Goal: Task Accomplishment & Management: Use online tool/utility

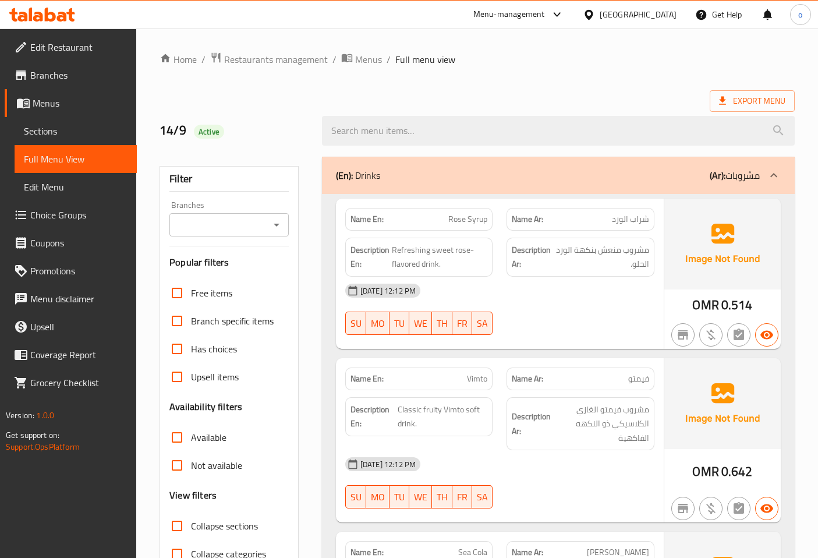
scroll to position [2364, 0]
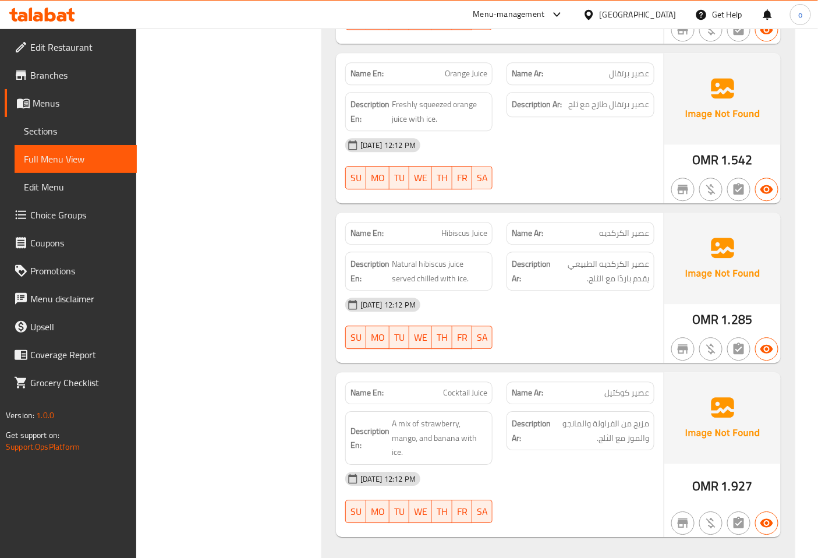
click at [71, 48] on span "Edit Restaurant" at bounding box center [78, 47] width 97 height 14
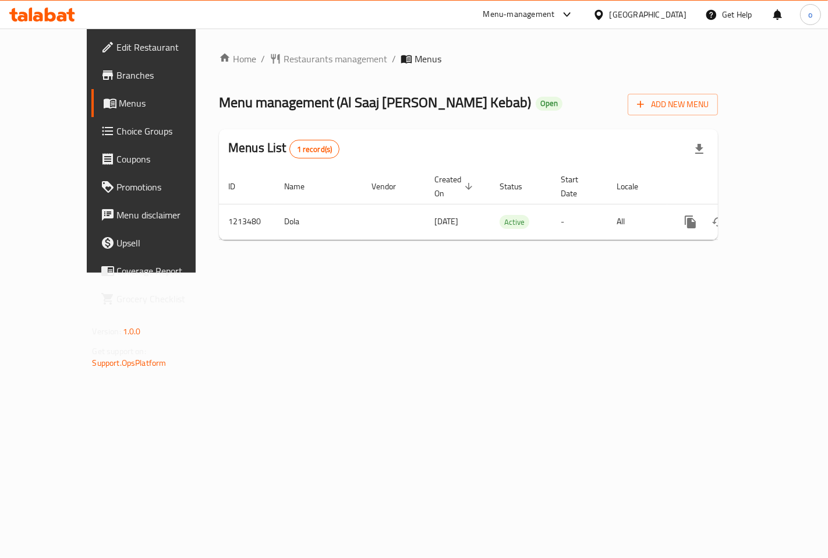
click at [117, 72] on span "Branches" at bounding box center [166, 75] width 98 height 14
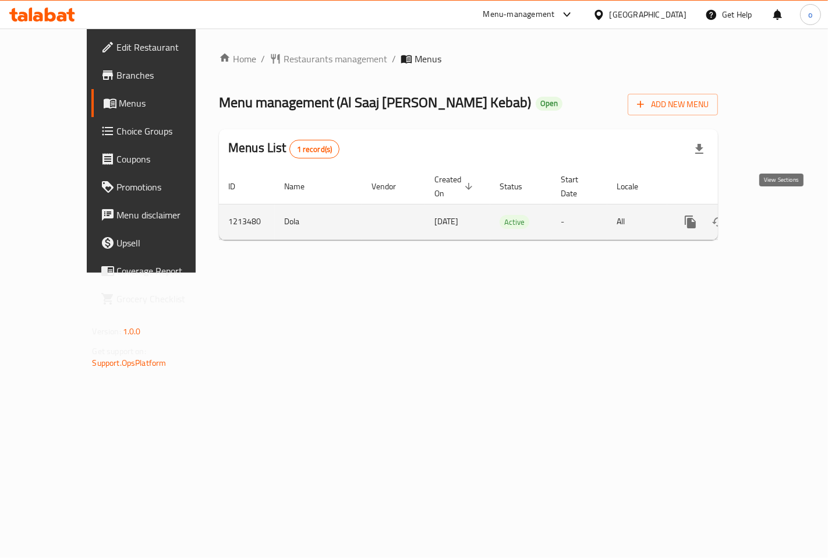
click at [781, 215] on icon "enhanced table" at bounding box center [774, 222] width 14 height 14
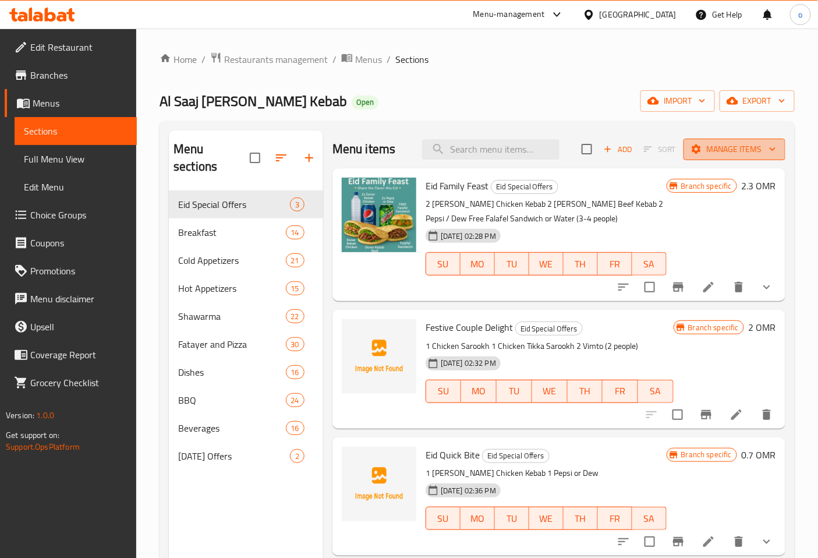
click at [772, 148] on icon "button" at bounding box center [773, 149] width 12 height 12
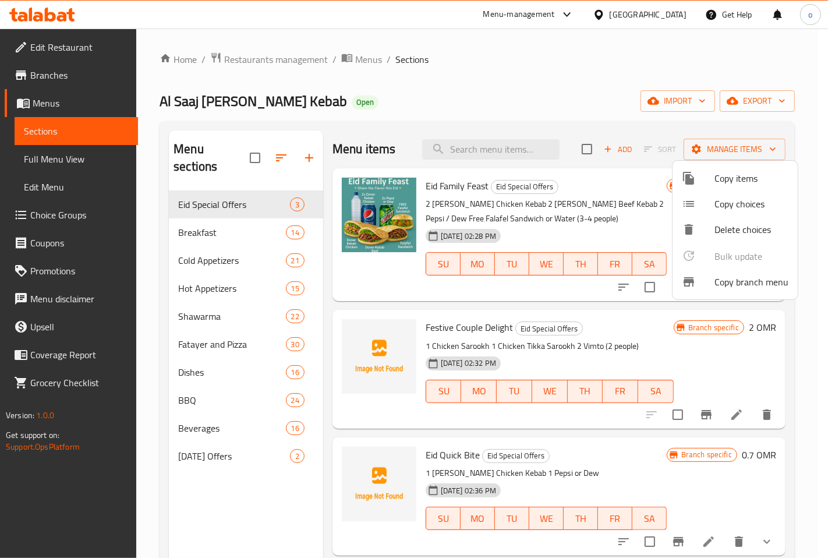
click at [742, 283] on span "Copy branch menu" at bounding box center [751, 282] width 74 height 14
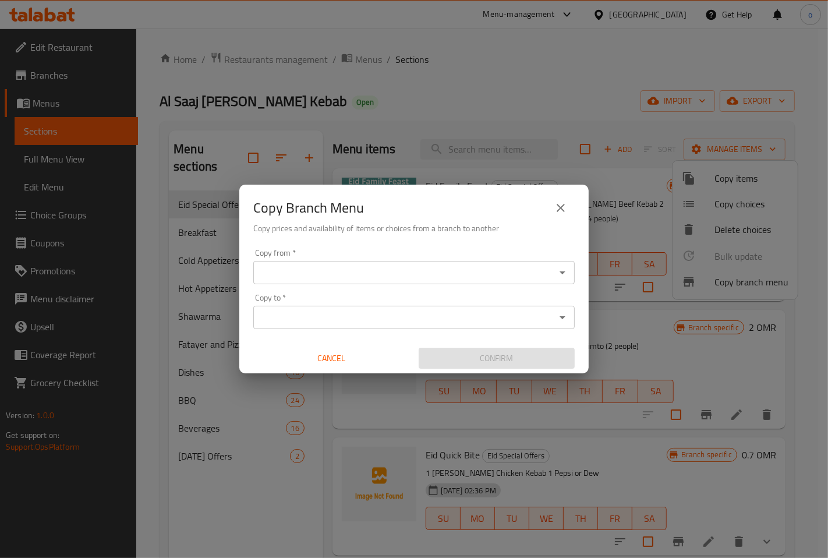
click at [516, 271] on input "Copy from   *" at bounding box center [404, 272] width 295 height 16
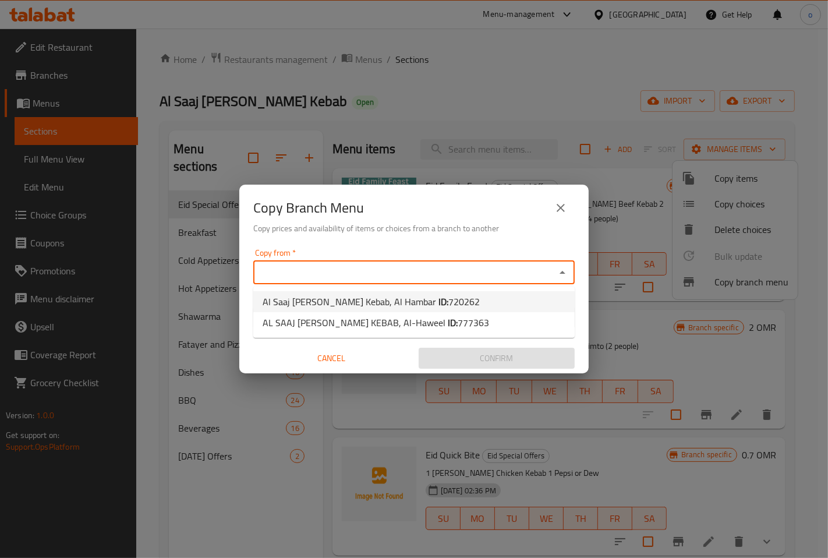
click at [504, 295] on li "Al Saaj Doner Kebab, Al Hambar ID: 720262" at bounding box center [413, 301] width 321 height 21
type input "Al Saaj Doner Kebab, Al Hambar"
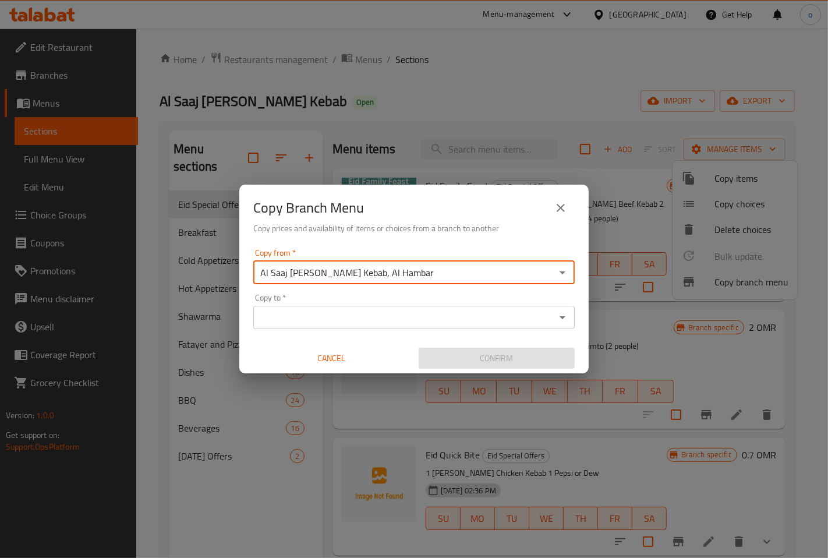
click at [484, 317] on input "Copy to   *" at bounding box center [404, 317] width 295 height 16
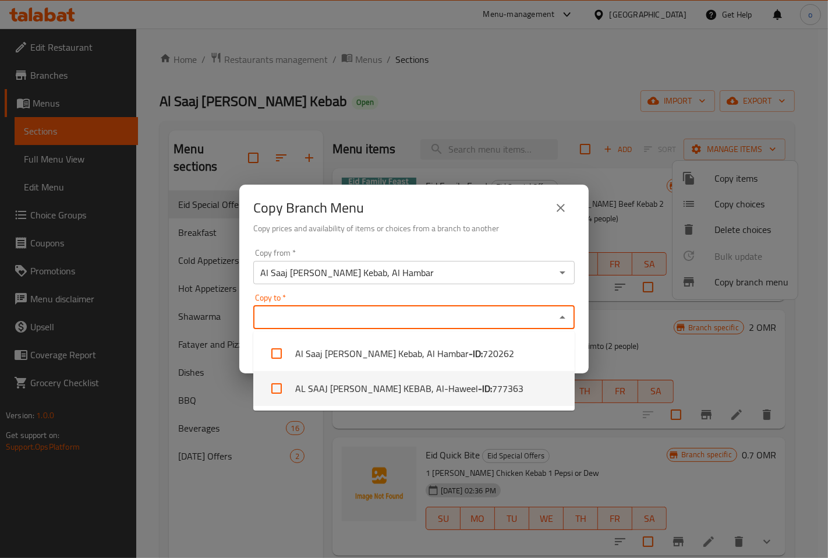
click at [492, 385] on li "AL SAAJ DONER KEBAB, Al-Haweel - ID: 777363" at bounding box center [413, 388] width 321 height 35
checkbox input "true"
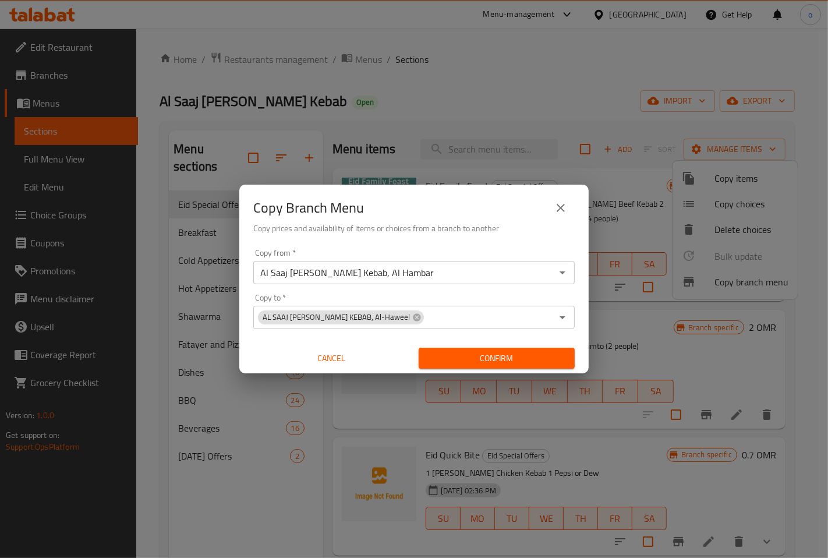
click at [327, 429] on div "Copy Branch Menu Copy prices and availability of items or choices from a branch…" at bounding box center [414, 279] width 828 height 558
click at [533, 360] on span "Confirm" at bounding box center [496, 358] width 137 height 15
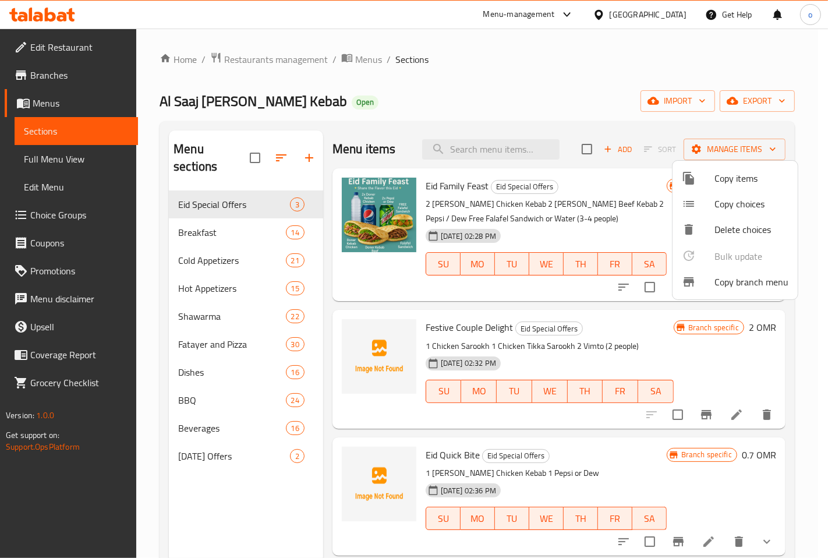
click at [719, 59] on div at bounding box center [414, 279] width 828 height 558
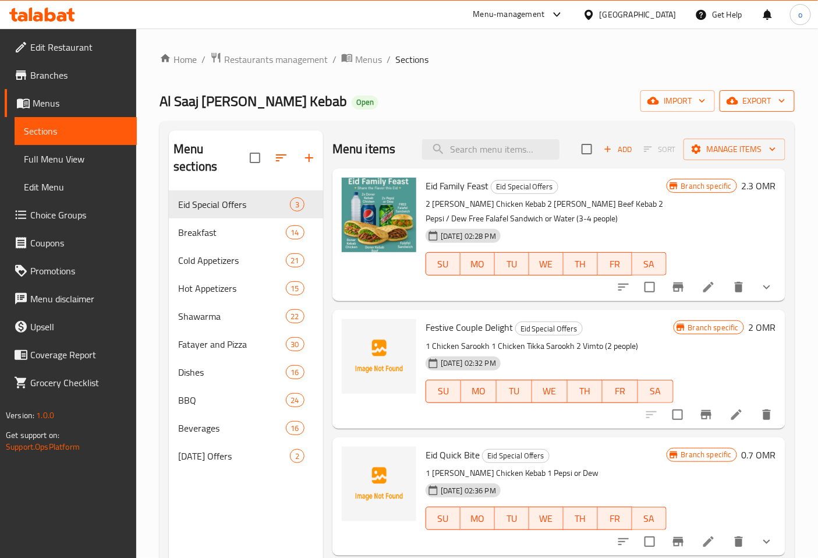
click at [774, 100] on span "export" at bounding box center [757, 101] width 56 height 15
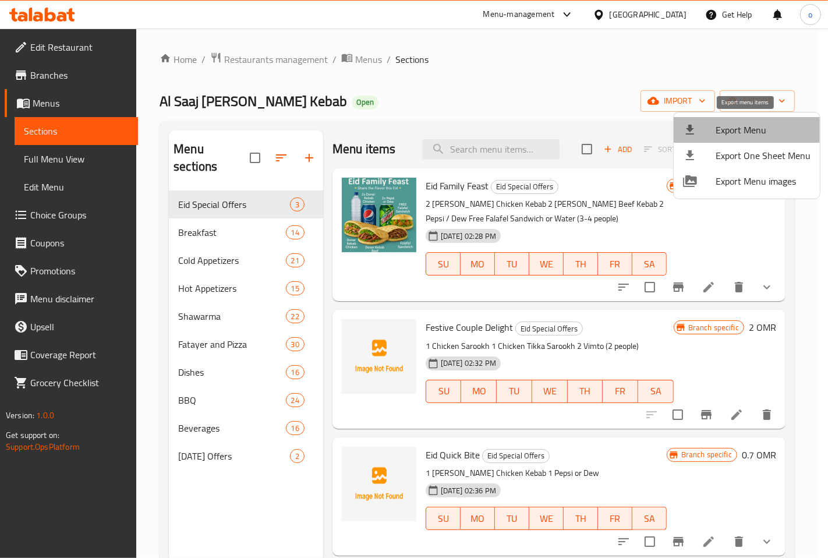
click at [765, 129] on span "Export Menu" at bounding box center [763, 130] width 95 height 14
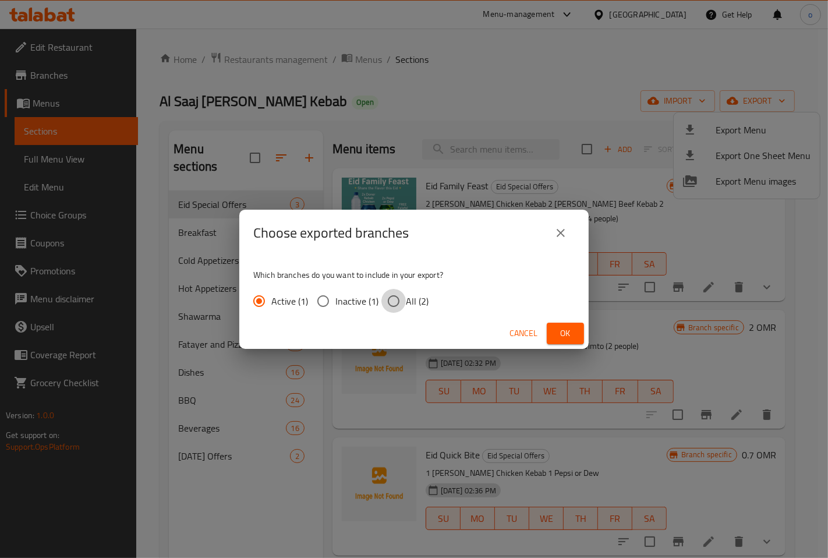
click at [395, 299] on input "All (2)" at bounding box center [393, 301] width 24 height 24
radio input "true"
click at [568, 330] on span "Ok" at bounding box center [565, 333] width 19 height 15
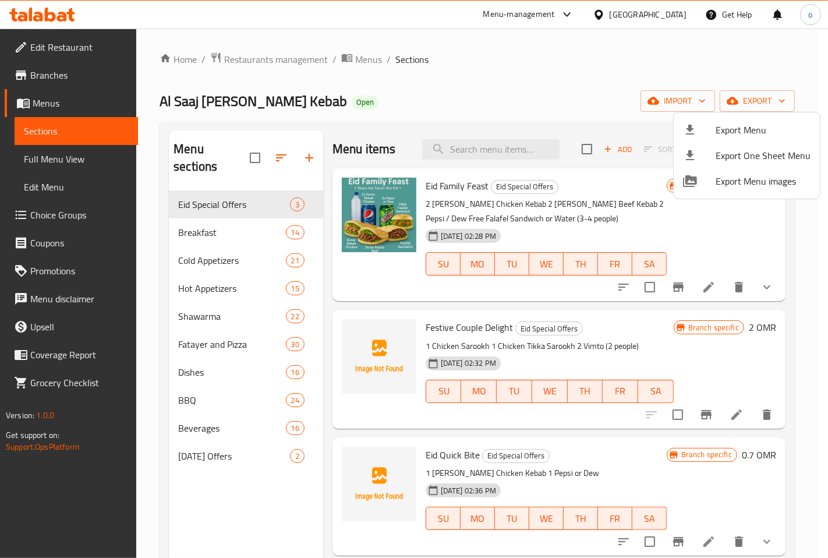
click at [485, 95] on div at bounding box center [414, 279] width 828 height 558
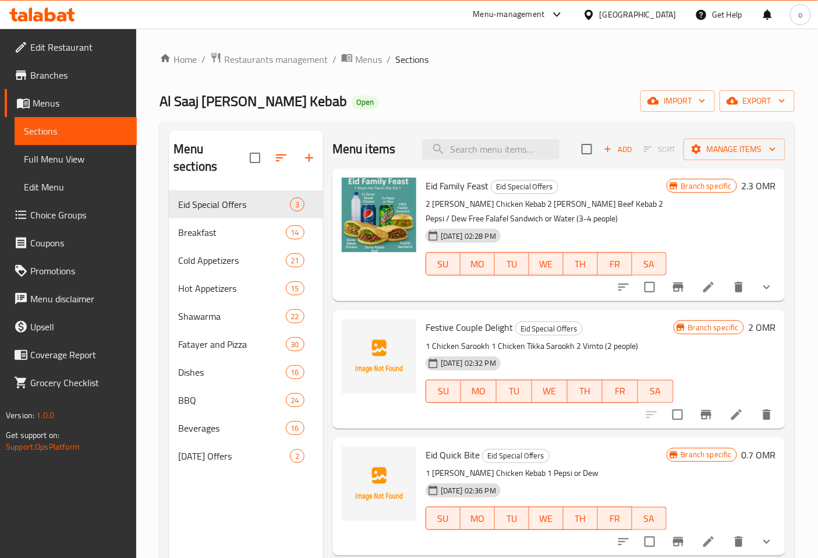
click at [68, 73] on span "Branches" at bounding box center [78, 75] width 97 height 14
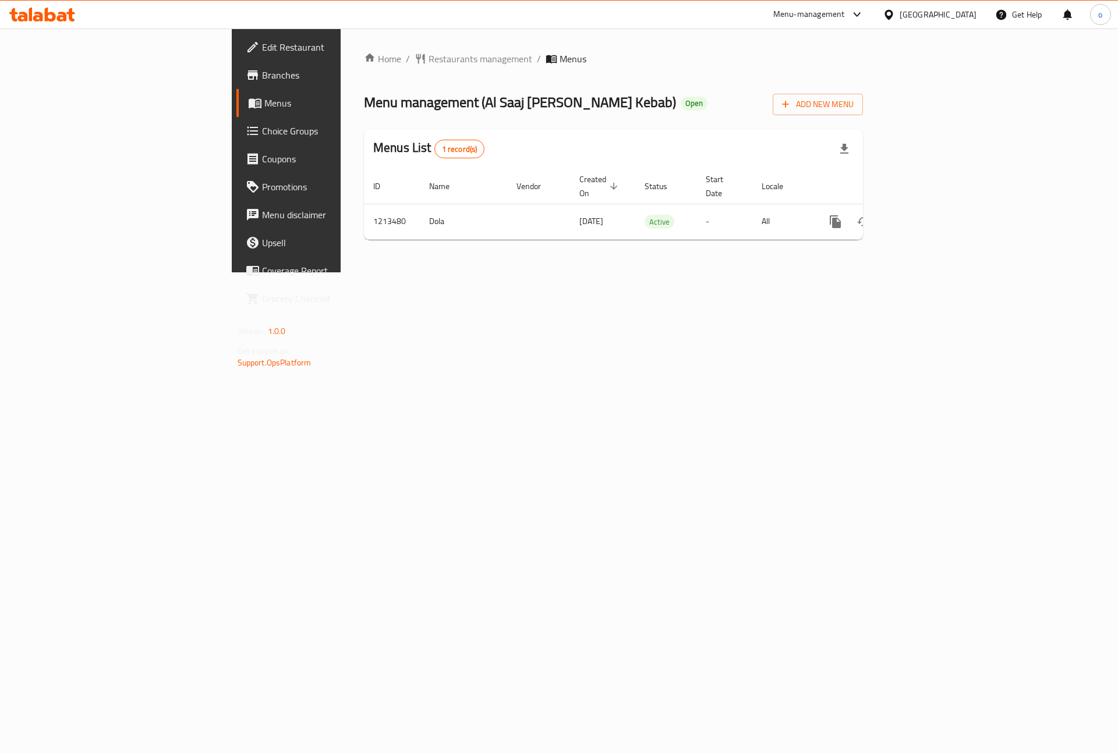
click at [262, 74] on span "Branches" at bounding box center [335, 75] width 147 height 14
click at [926, 215] on icon "enhanced table" at bounding box center [919, 222] width 14 height 14
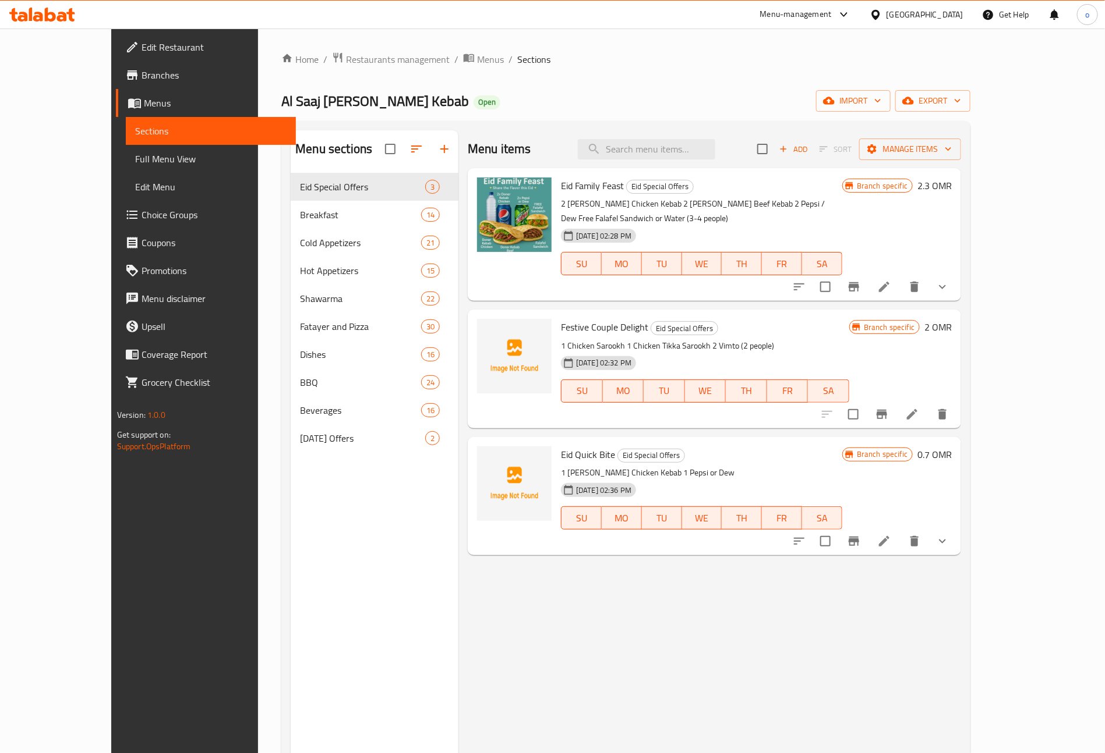
click at [141, 79] on span "Branches" at bounding box center [213, 75] width 145 height 14
